Goal: Task Accomplishment & Management: Manage account settings

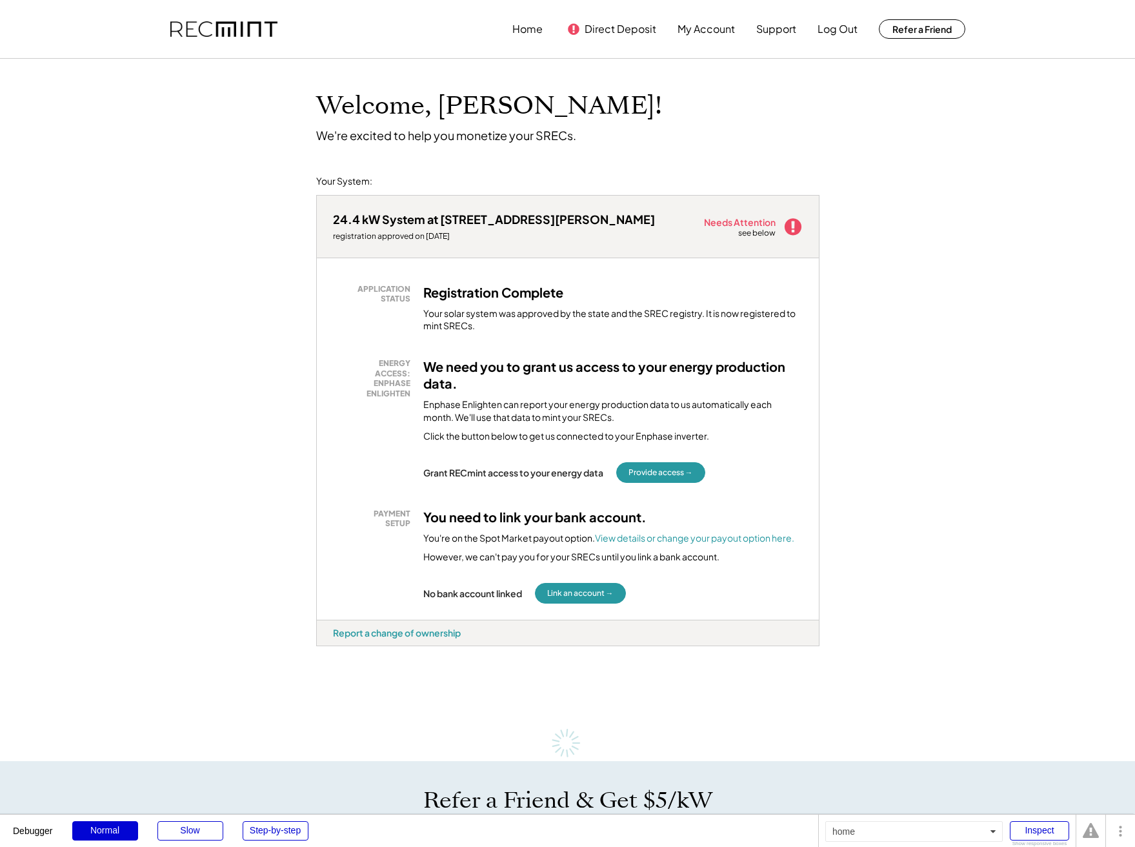
click at [298, 391] on div "Welcome, Cassie! We're excited to help you monetize your SRECs. Your System: 24…" at bounding box center [567, 723] width 1135 height 1329
click at [716, 423] on div "We need you to grant us access to your energy production data. Enphase Enlighte…" at bounding box center [613, 400] width 380 height 85
click at [683, 426] on div "We need you to grant us access to your energy production data. Enphase Enlighte…" at bounding box center [613, 400] width 380 height 85
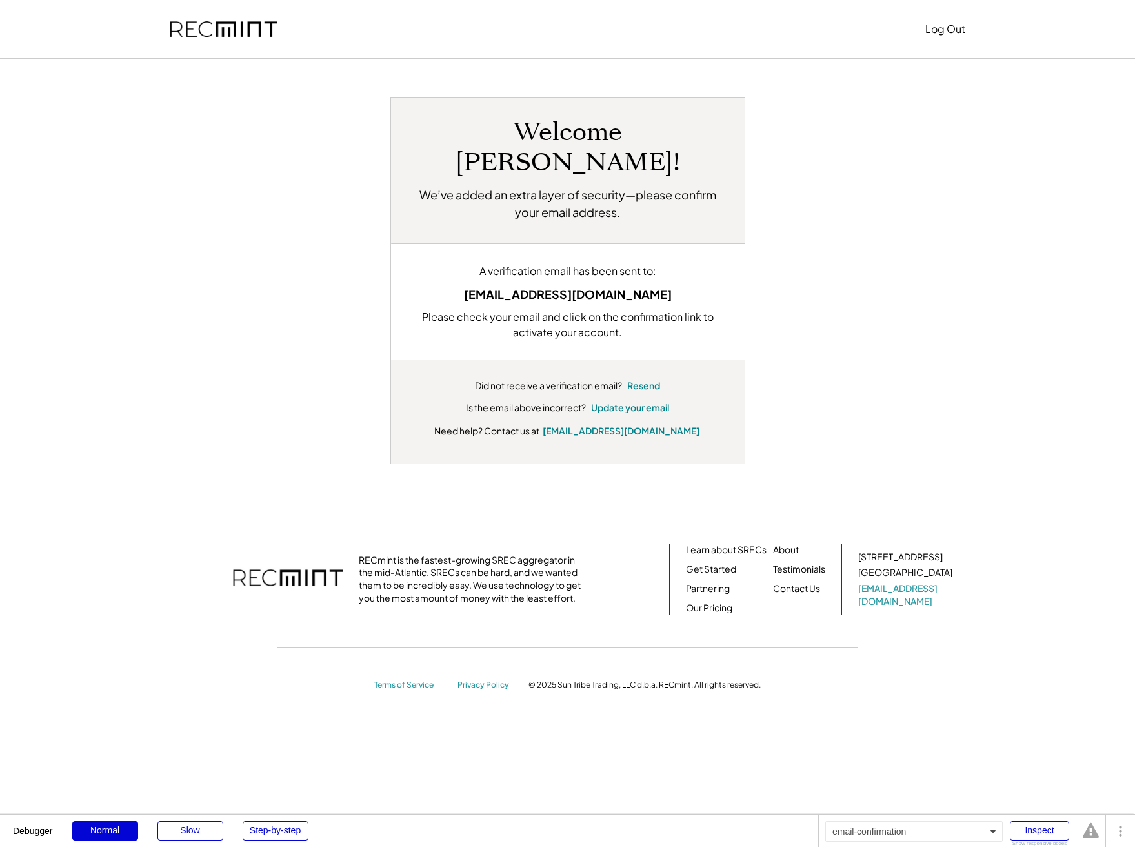
click at [86, 294] on div "Log Out Welcome [PERSON_NAME]! We’ve added an extra layer of security—please co…" at bounding box center [567, 458] width 1135 height 917
